Goal: Check status: Check status

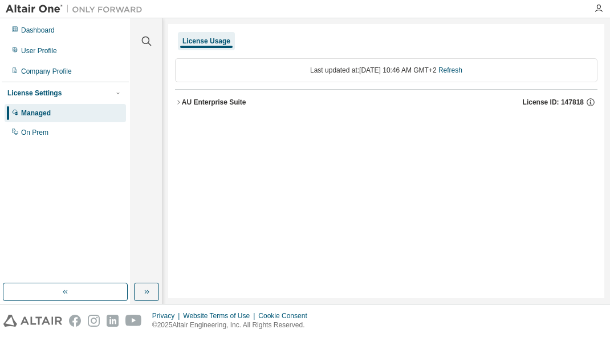
drag, startPoint x: 522, startPoint y: 3, endPoint x: 465, endPoint y: 254, distance: 258.0
click at [465, 254] on div "License Usage Last updated at: Mon 2025-08-18 10:46 AM GMT+2 Refresh AU Enterpr…" at bounding box center [386, 161] width 436 height 274
click at [183, 106] on div "AU Enterprise Suite" at bounding box center [214, 102] width 64 height 9
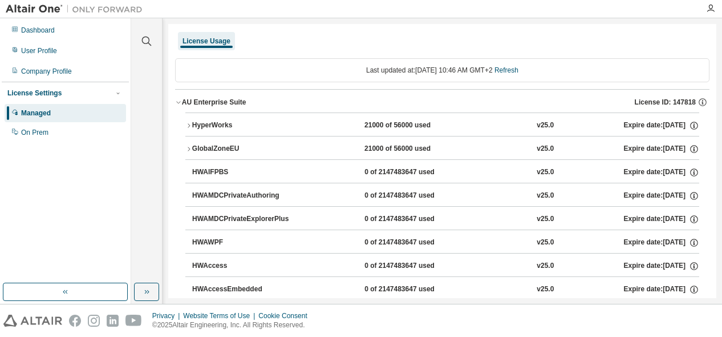
click at [227, 124] on div "HyperWorks" at bounding box center [243, 125] width 103 height 10
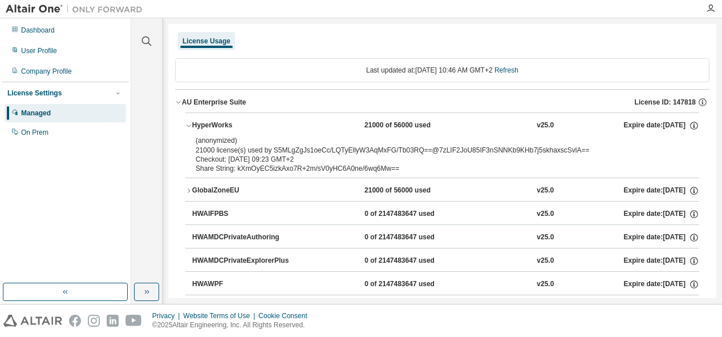
click at [610, 334] on div "Privacy Website Terms of Use Cookie Consent © 2025 Altair Engineering, Inc. All…" at bounding box center [361, 320] width 722 height 33
click at [187, 124] on icon "button" at bounding box center [188, 125] width 7 height 7
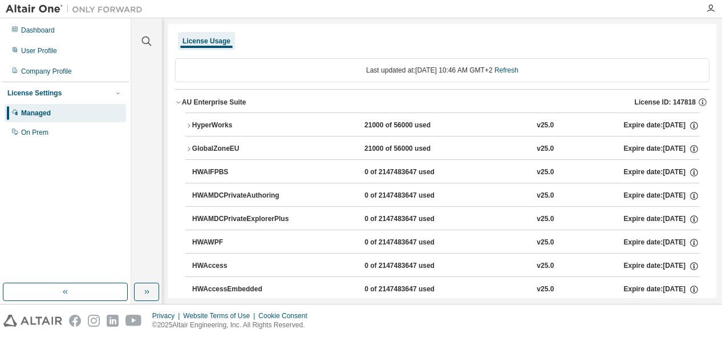
click at [190, 124] on icon "button" at bounding box center [188, 125] width 7 height 7
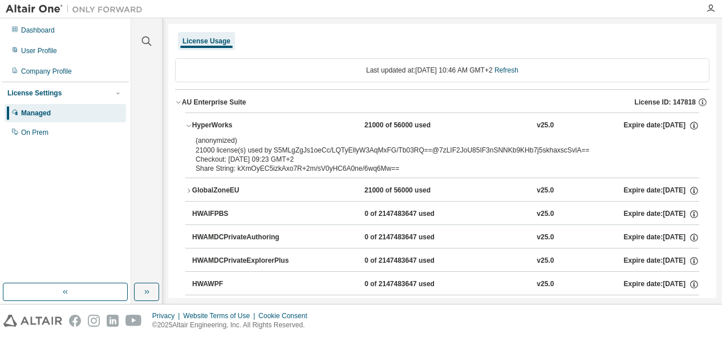
click at [190, 193] on icon "button" at bounding box center [188, 190] width 7 height 7
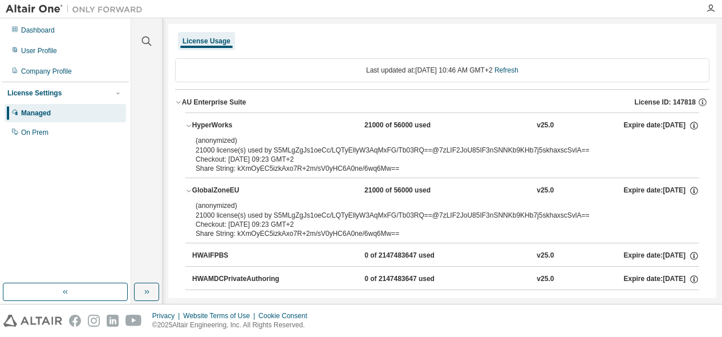
click at [190, 193] on icon "button" at bounding box center [188, 190] width 7 height 7
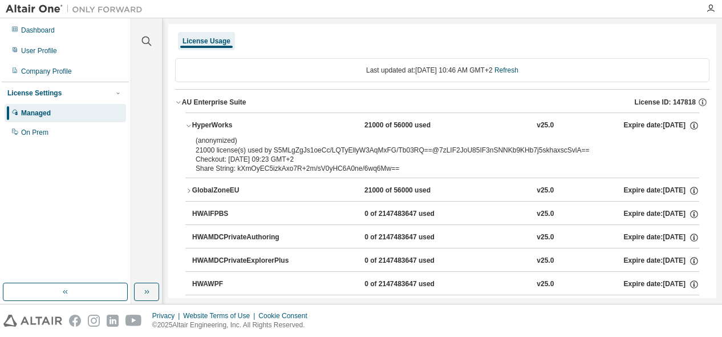
click at [187, 124] on icon "button" at bounding box center [188, 125] width 7 height 7
